Goal: Information Seeking & Learning: Learn about a topic

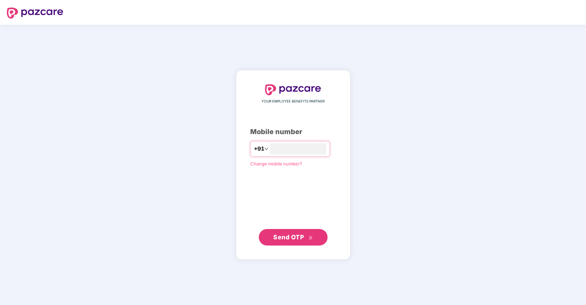
type input "**********"
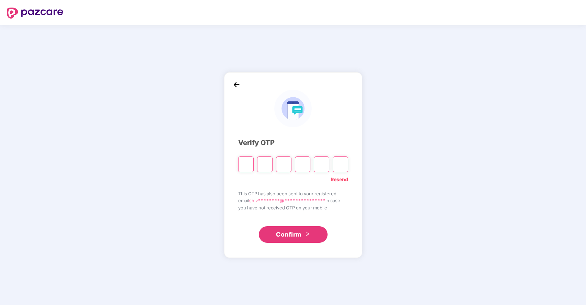
type input "*"
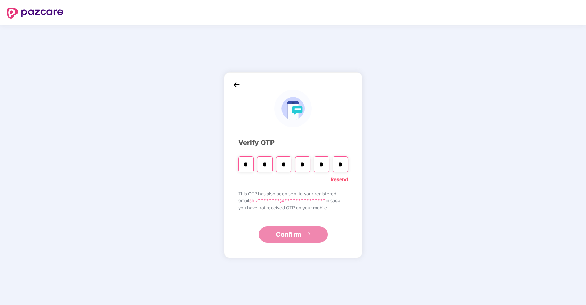
type input "*"
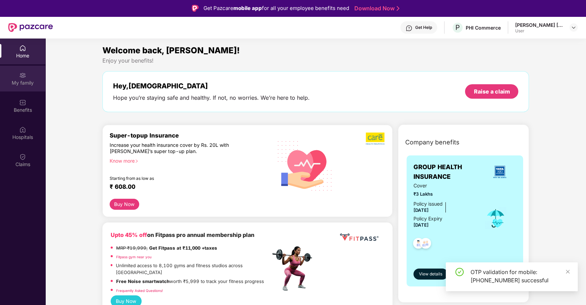
click at [36, 78] on div "My family" at bounding box center [22, 79] width 45 height 26
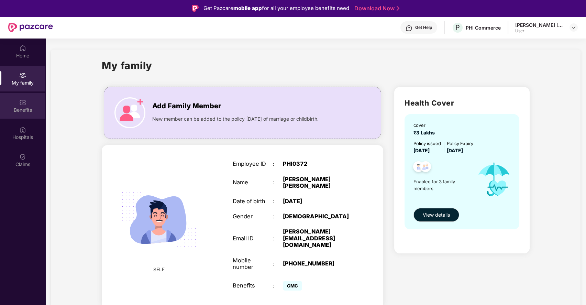
click at [21, 116] on div "Benefits" at bounding box center [22, 106] width 45 height 26
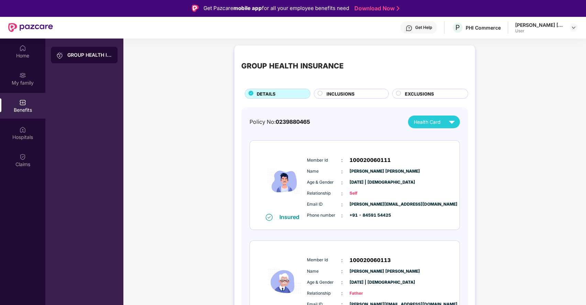
click at [352, 95] on span "INCLUSIONS" at bounding box center [340, 93] width 28 height 7
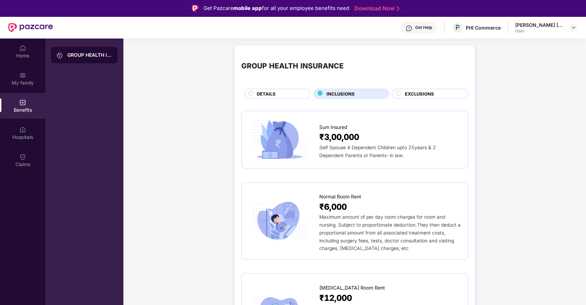
click at [406, 95] on span "EXCLUSIONS" at bounding box center [419, 93] width 29 height 7
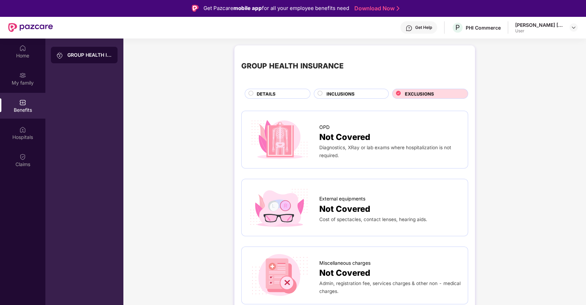
click at [272, 95] on span "DETAILS" at bounding box center [266, 93] width 19 height 7
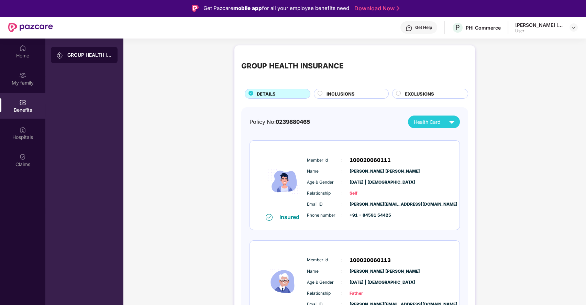
click at [422, 100] on div "GROUP HEALTH INSURANCE DETAILS INCLUSIONS EXCLUSIONS Policy No: 0239880465 Heal…" at bounding box center [354, 253] width 241 height 416
click at [418, 92] on span "EXCLUSIONS" at bounding box center [419, 93] width 29 height 7
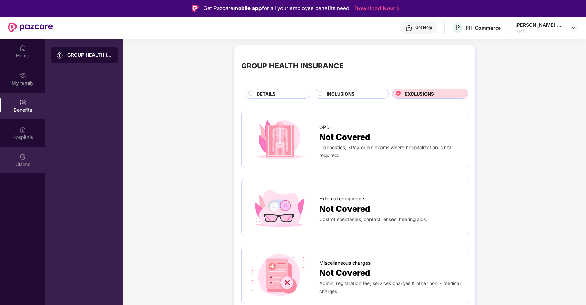
click at [25, 157] on img at bounding box center [22, 156] width 7 height 7
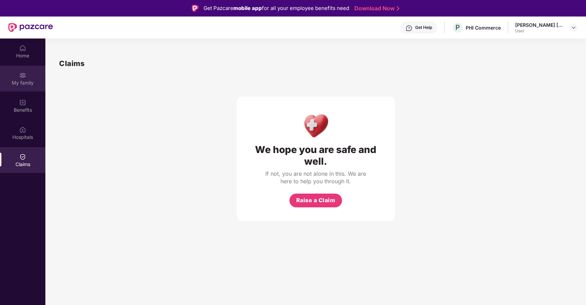
click at [33, 76] on div "My family" at bounding box center [22, 79] width 45 height 26
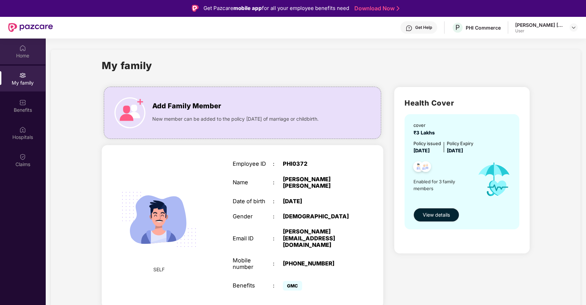
click at [30, 52] on div "Home" at bounding box center [22, 55] width 45 height 7
